Goal: Register for event/course

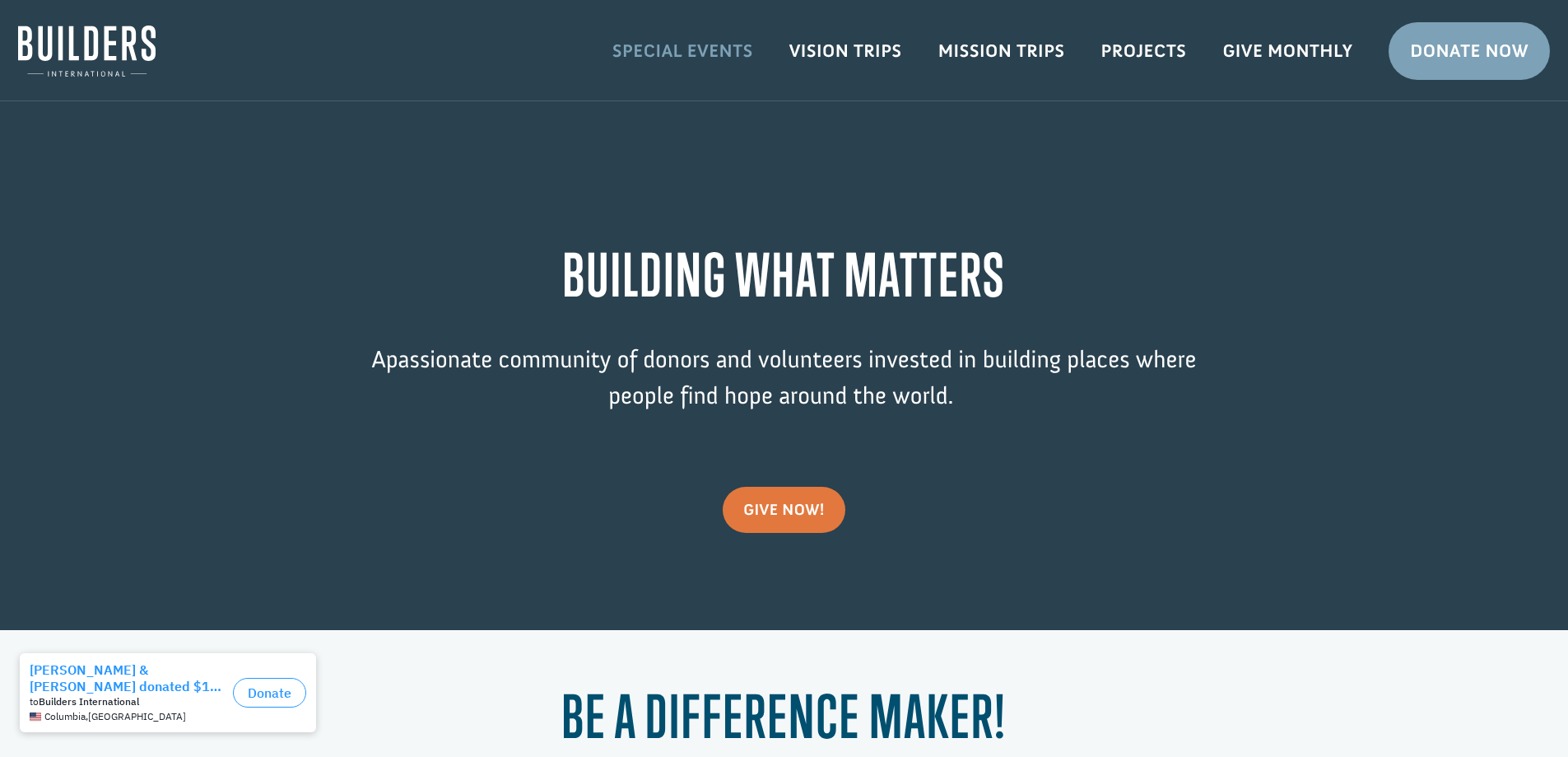
click at [726, 51] on link "Special Events" at bounding box center [683, 51] width 177 height 48
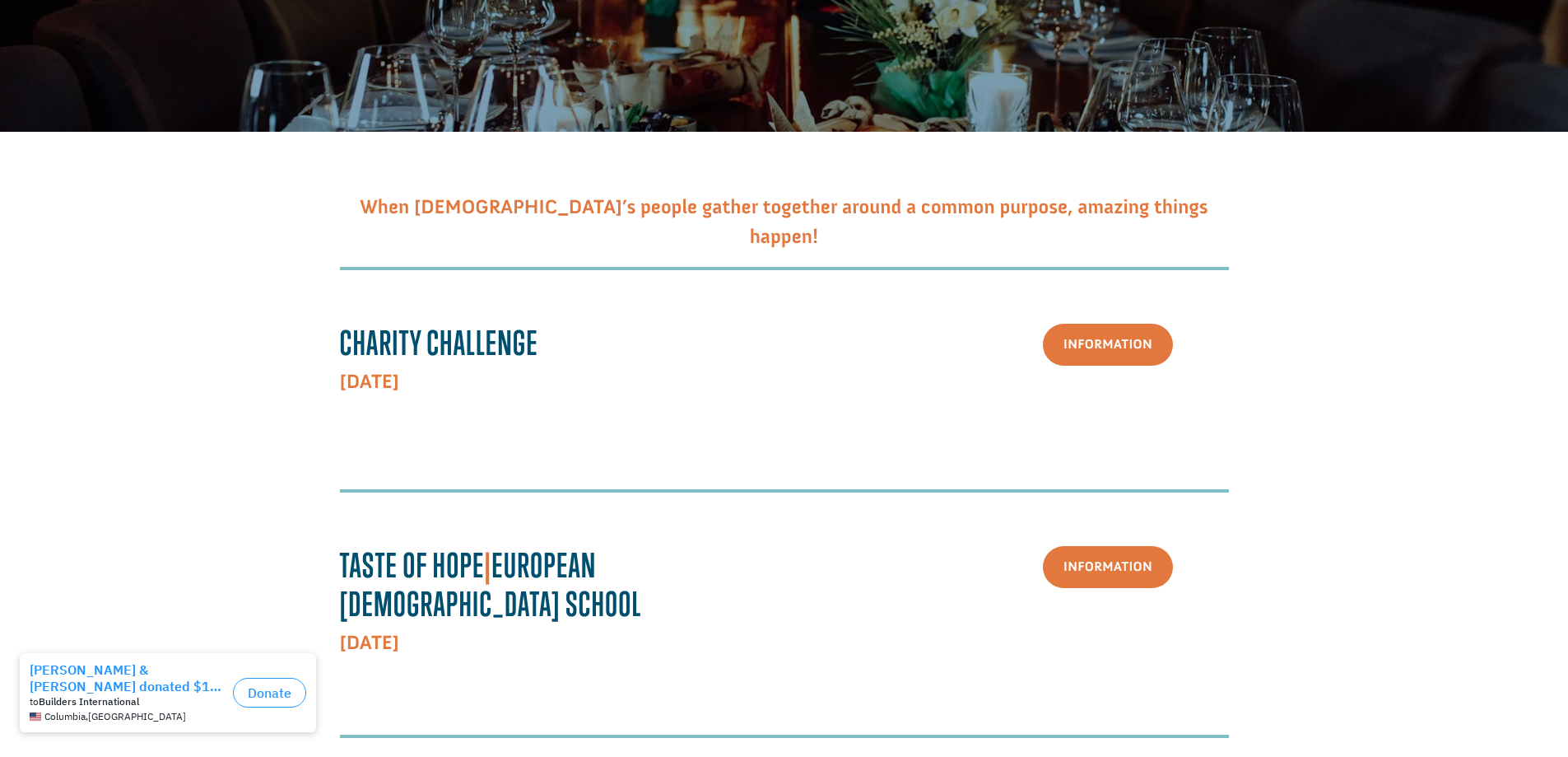
scroll to position [329, 0]
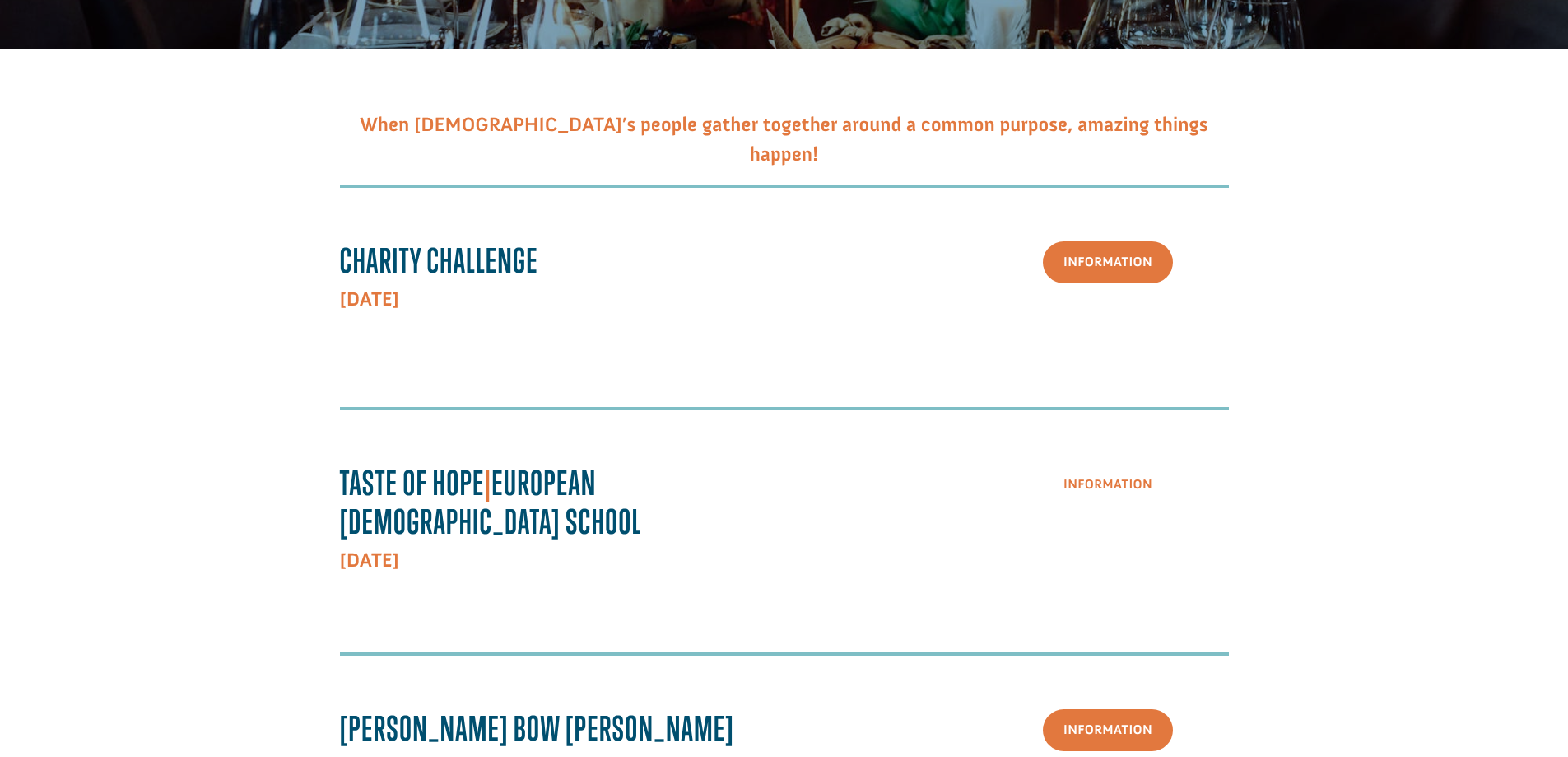
click at [1123, 483] on link "Information" at bounding box center [1108, 485] width 130 height 42
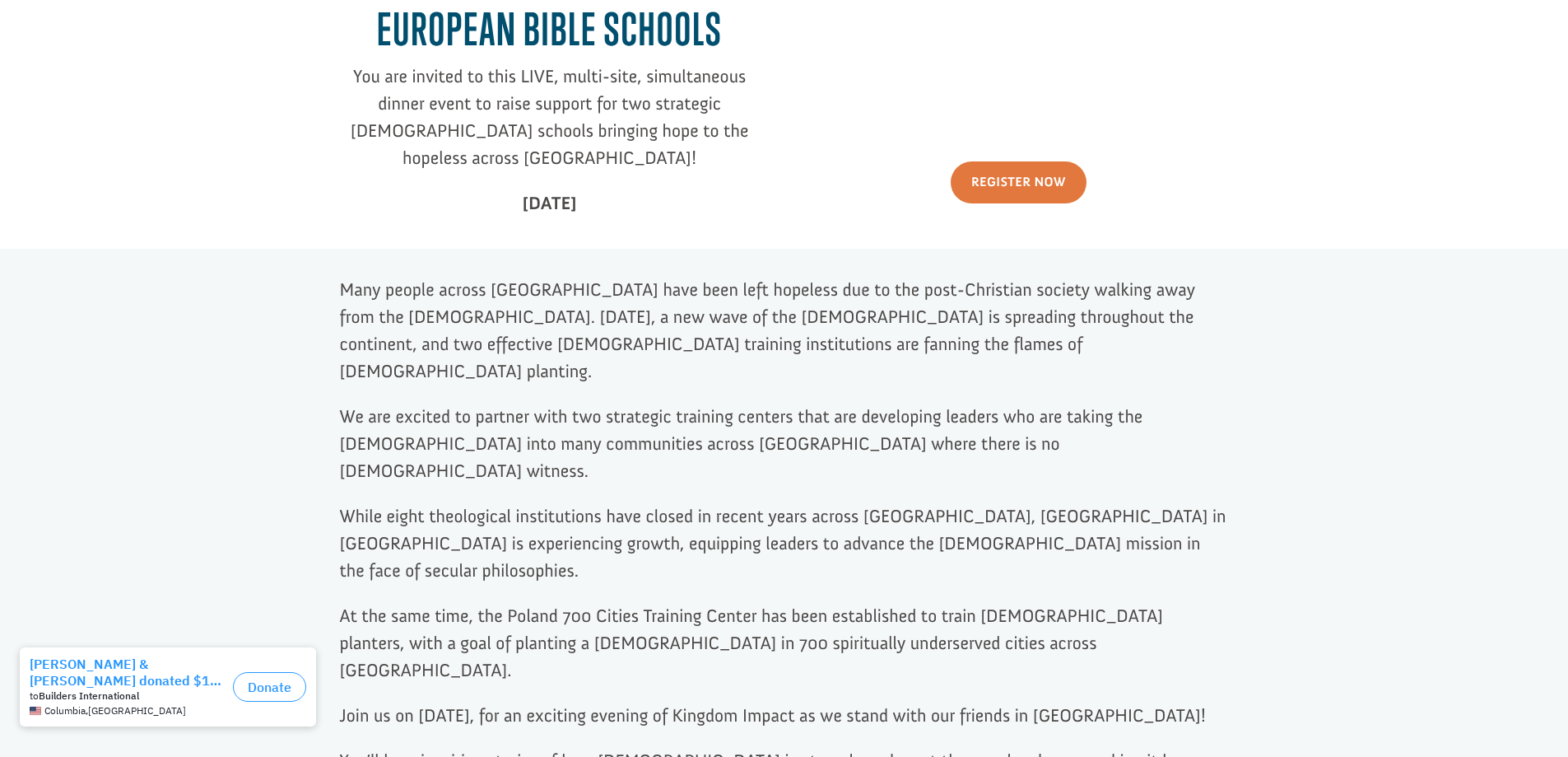
scroll to position [741, 0]
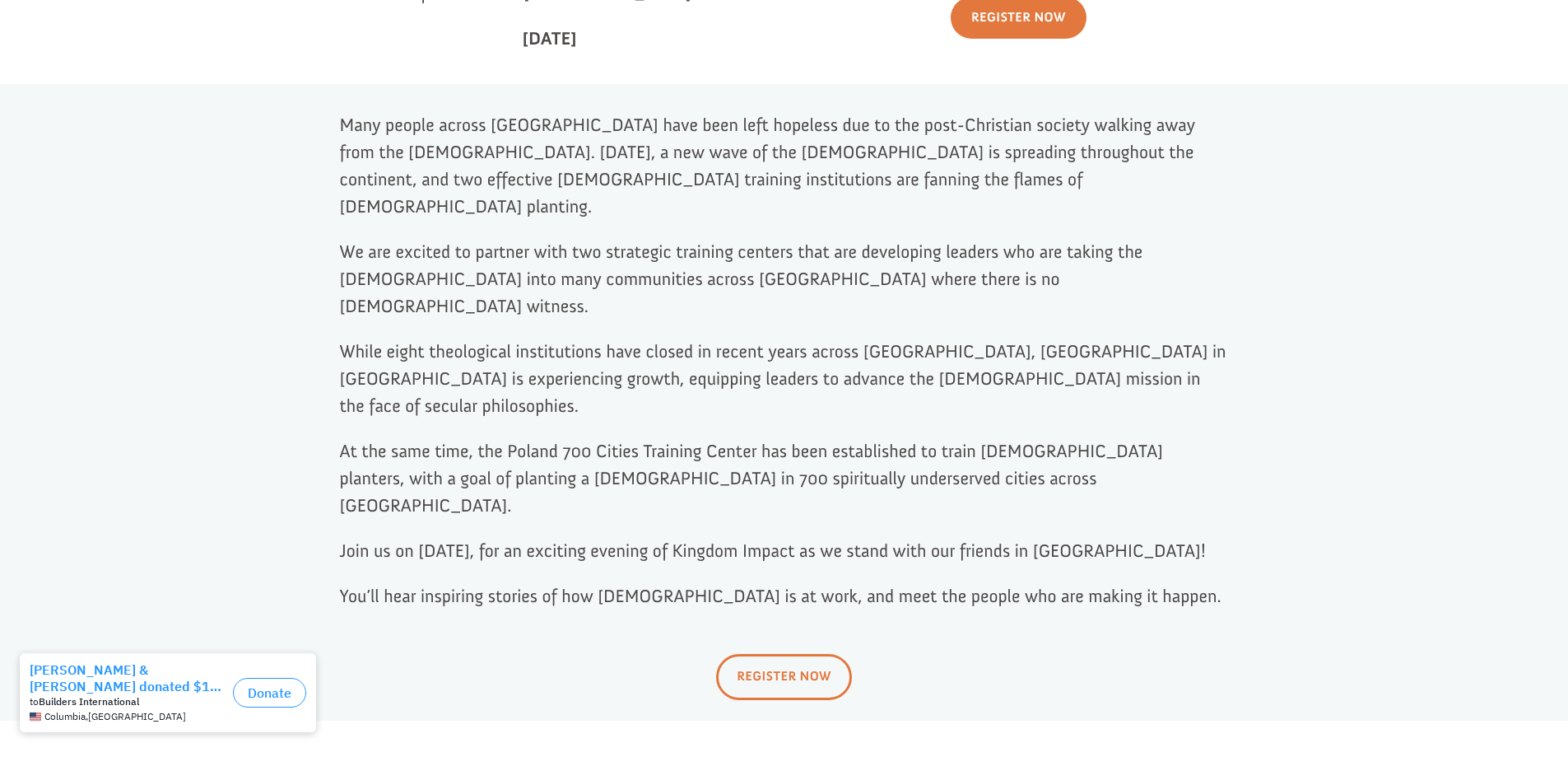
click at [780, 654] on link "REGISTER NOW" at bounding box center [784, 677] width 136 height 46
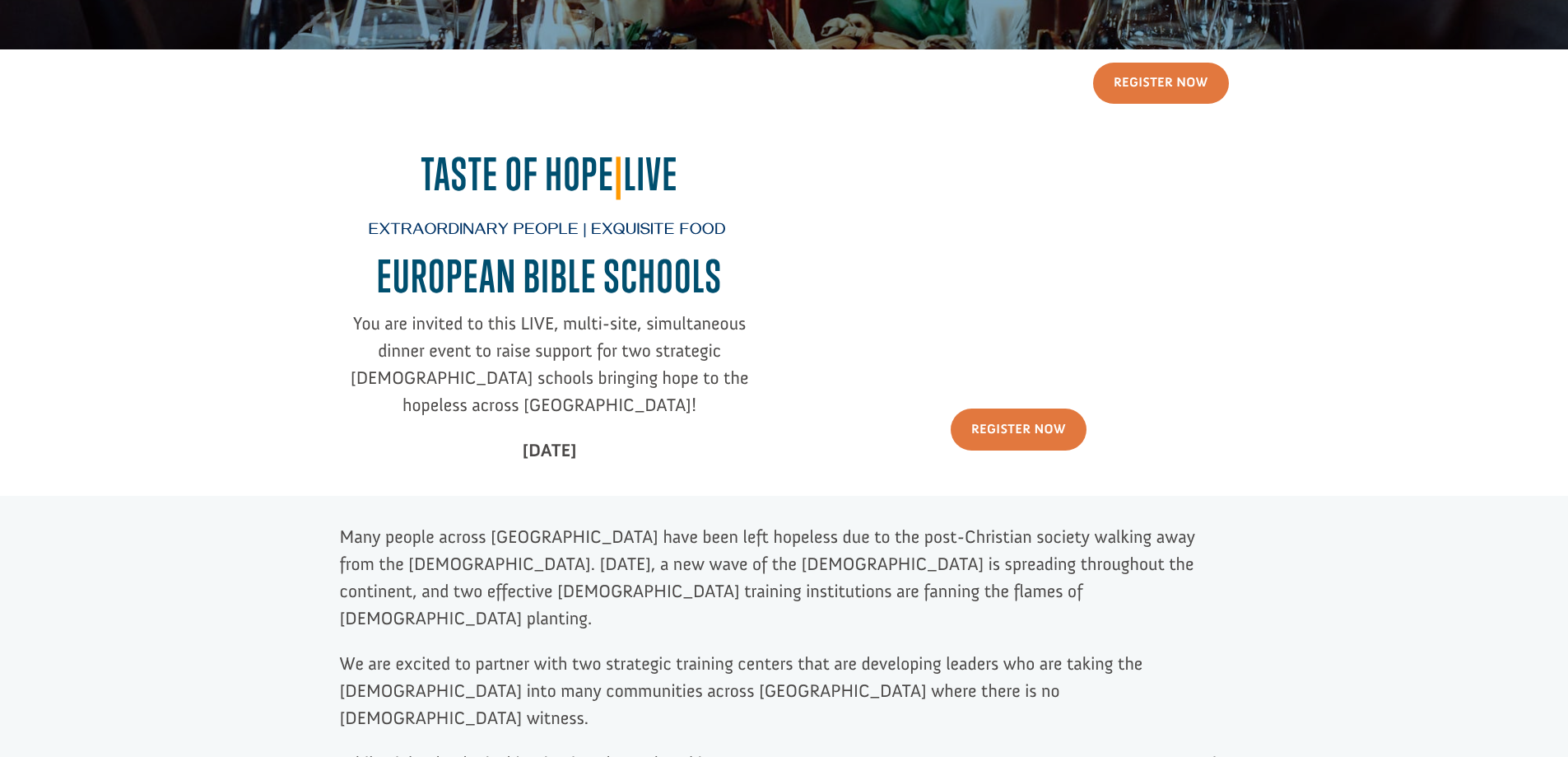
scroll to position [247, 0]
